Goal: Transaction & Acquisition: Purchase product/service

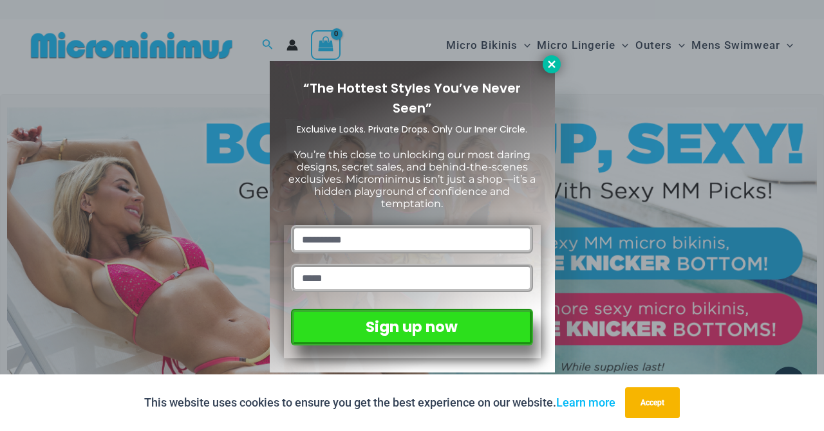
click at [548, 68] on icon at bounding box center [552, 65] width 12 height 12
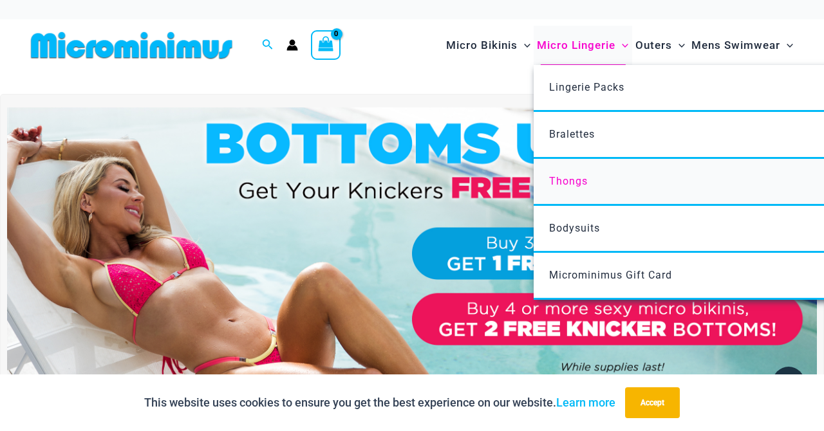
click at [561, 187] on span "Thongs" at bounding box center [568, 181] width 39 height 12
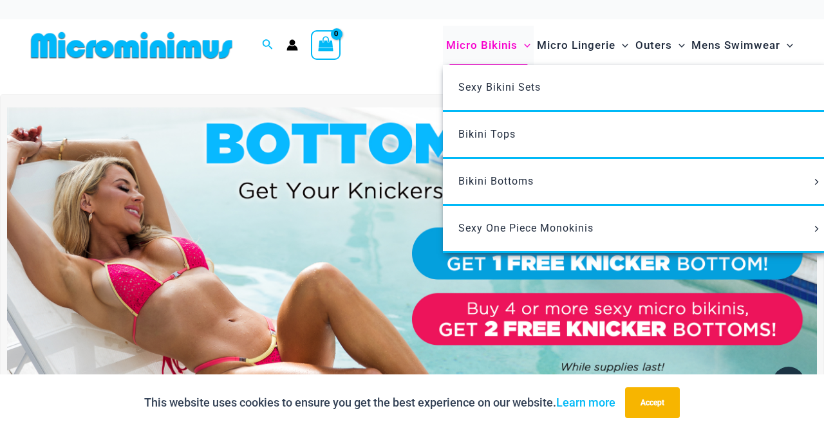
click at [490, 42] on span "Micro Bikinis" at bounding box center [481, 45] width 71 height 33
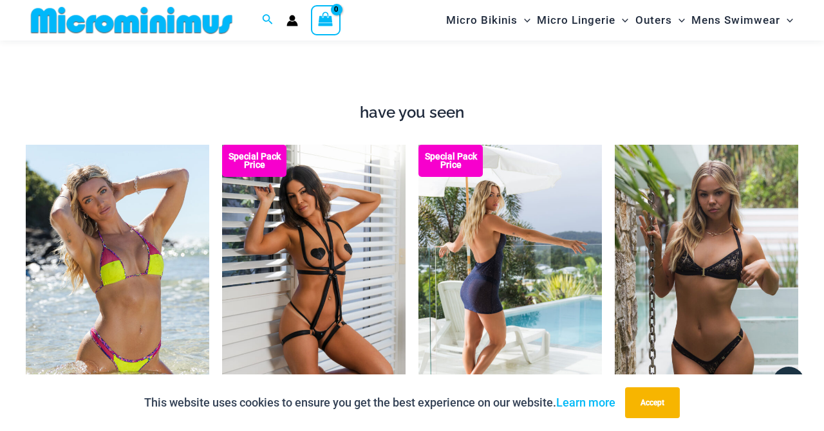
scroll to position [1021, 0]
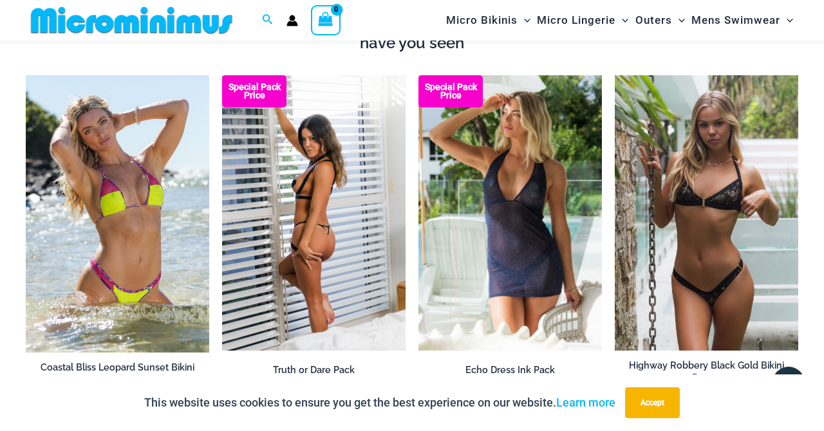
click at [341, 219] on img at bounding box center [313, 212] width 183 height 275
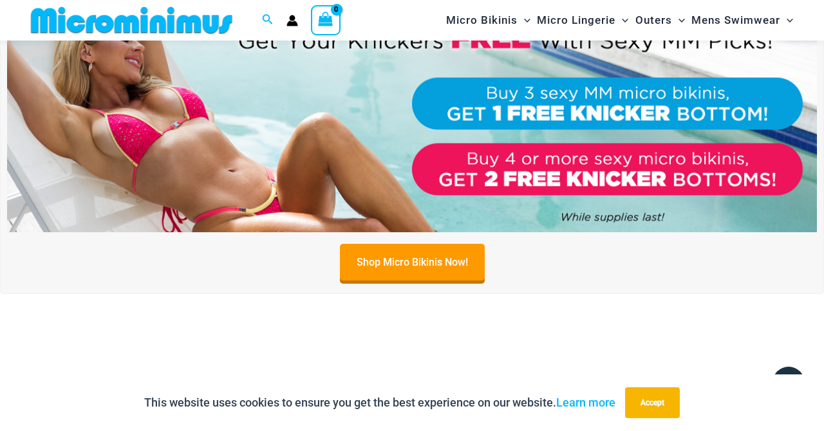
scroll to position [53, 0]
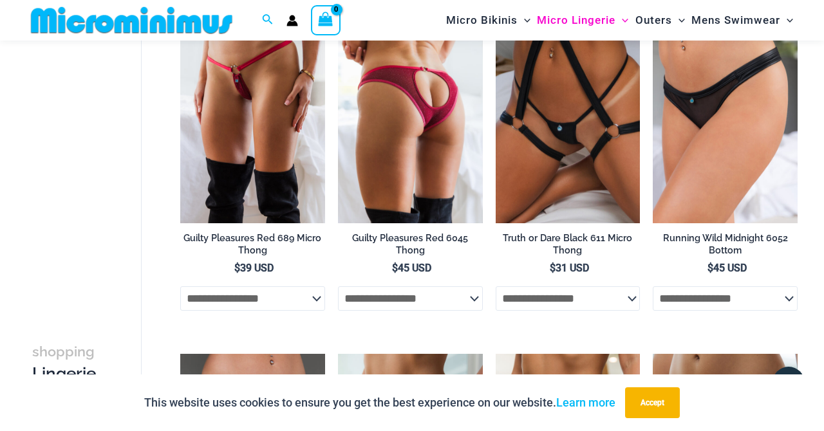
scroll to position [128, 0]
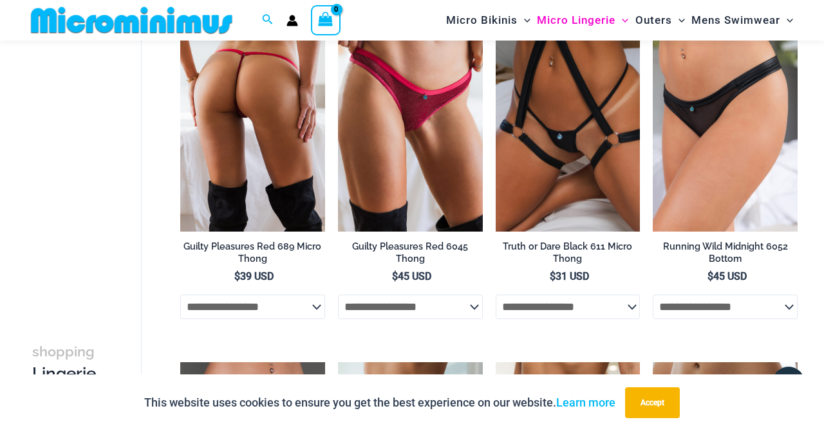
click at [284, 131] on img at bounding box center [252, 122] width 145 height 217
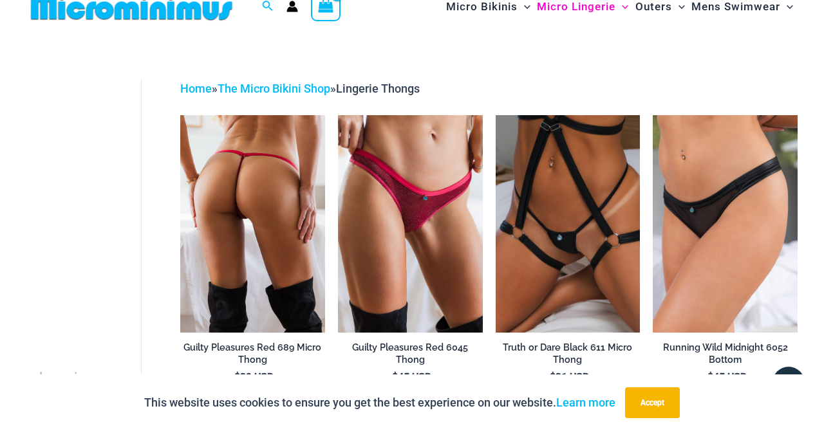
scroll to position [0, 0]
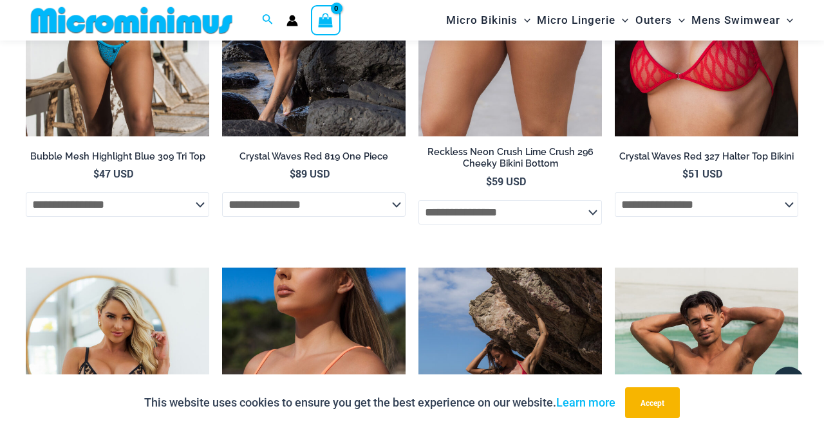
scroll to position [1870, 0]
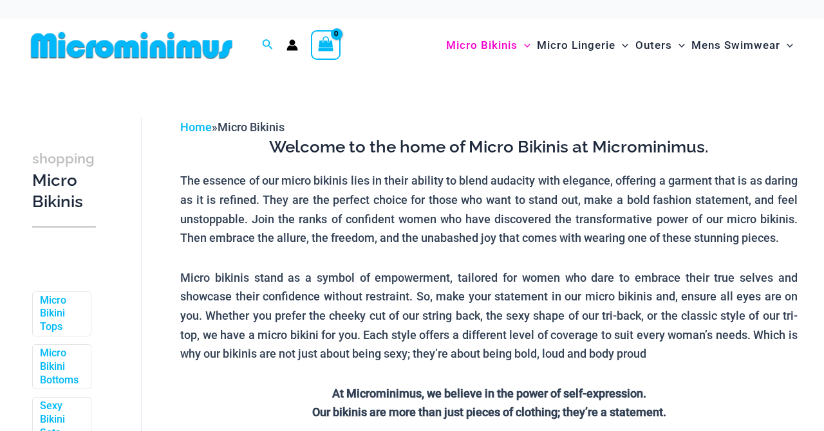
click at [476, 176] on p "The essence of our micro bikinis lies in their ability to blend audacity with e…" at bounding box center [488, 209] width 617 height 77
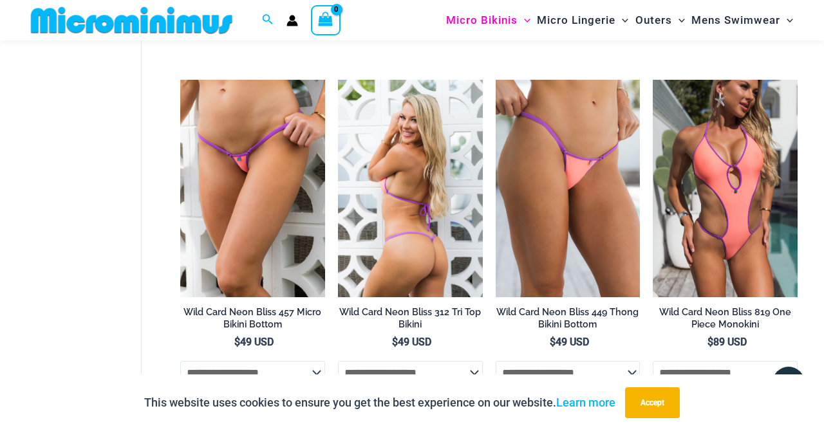
scroll to position [2092, 0]
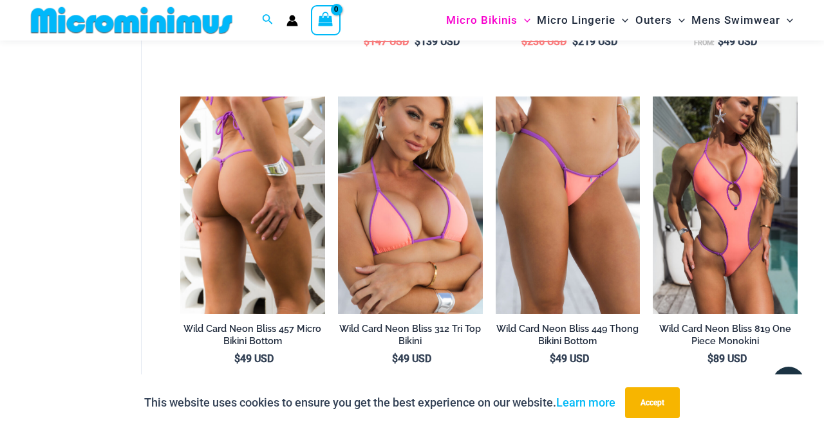
click at [274, 214] on img at bounding box center [252, 205] width 145 height 217
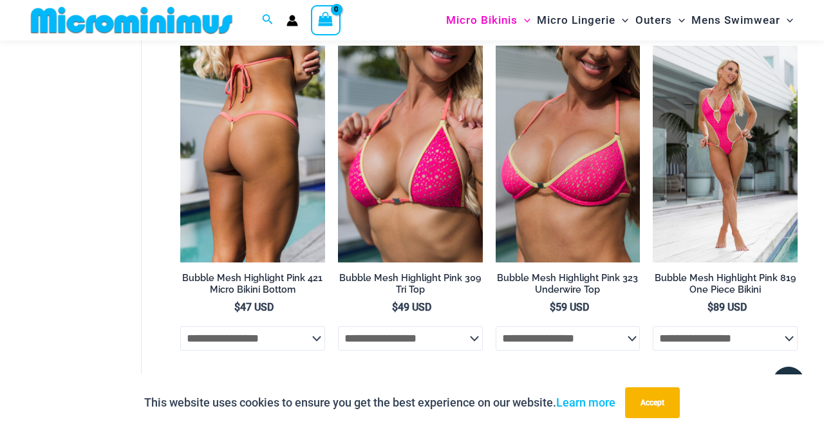
scroll to position [1476, 0]
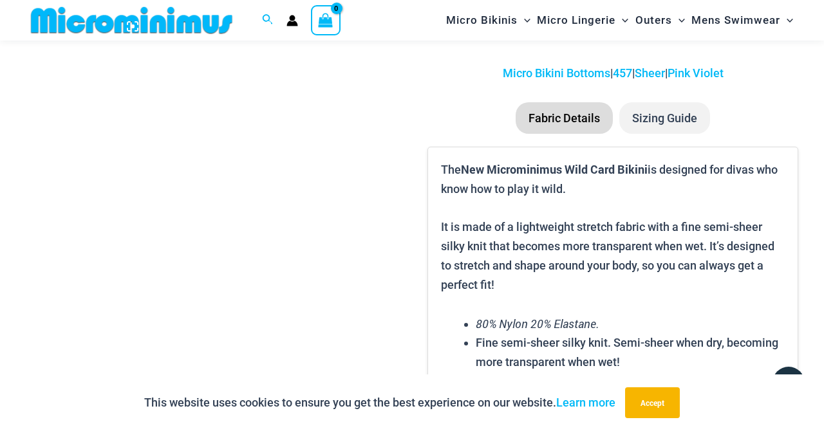
scroll to position [1043, 0]
click at [664, 120] on li "Sizing Guide" at bounding box center [664, 118] width 91 height 32
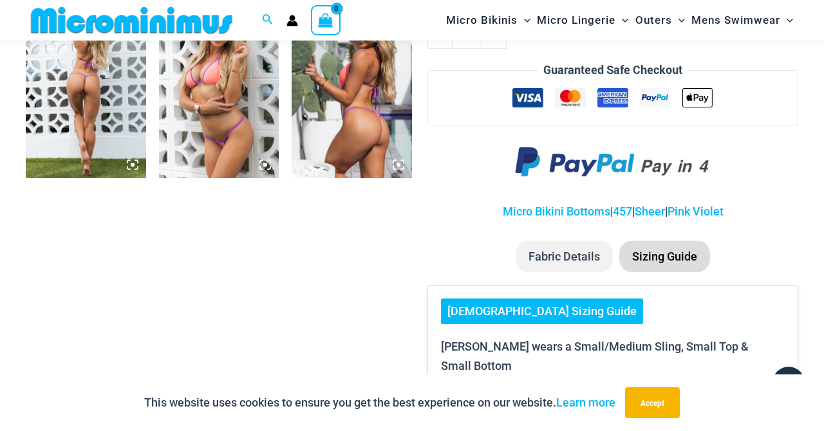
scroll to position [901, 0]
